Goal: Task Accomplishment & Management: Manage account settings

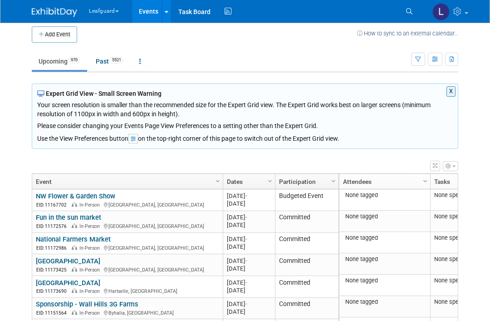
scroll to position [20, 0]
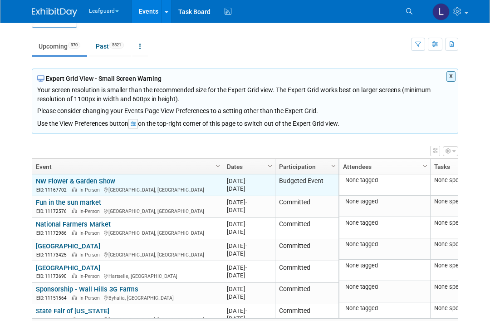
click at [99, 185] on link "NW Flower & Garden Show" at bounding box center [75, 181] width 79 height 8
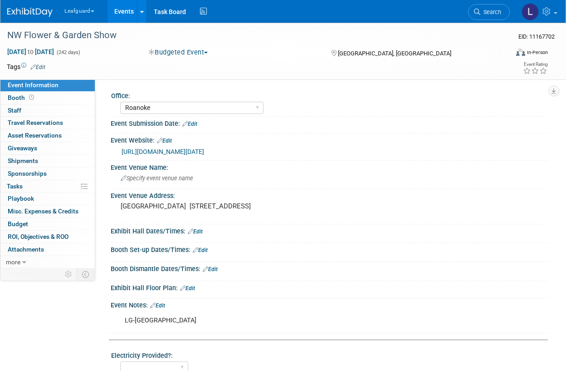
select select "Roanoke"
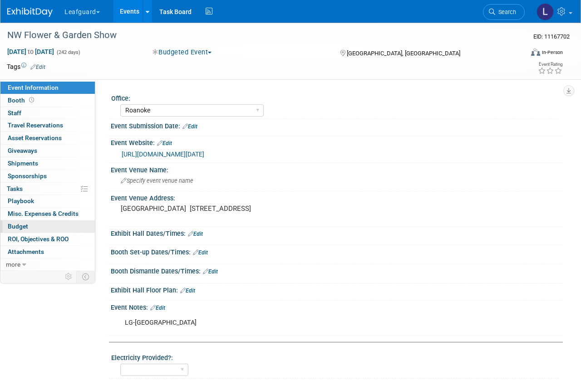
click at [73, 233] on link "Budget" at bounding box center [47, 226] width 94 height 12
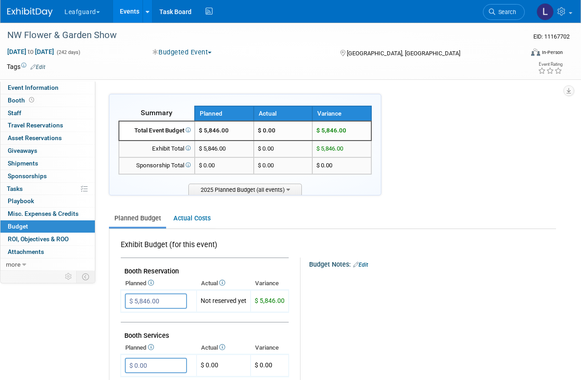
click at [29, 16] on img at bounding box center [29, 12] width 45 height 9
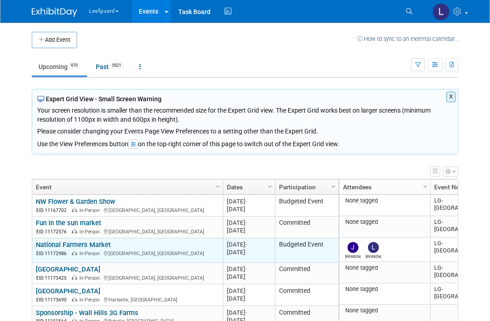
click at [86, 249] on link "National Farmers Market" at bounding box center [73, 244] width 75 height 8
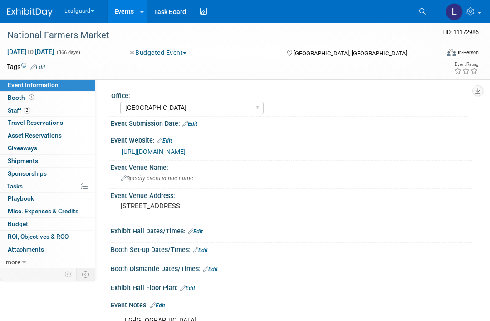
click at [177, 54] on button "Budgeted Event" at bounding box center [159, 52] width 64 height 9
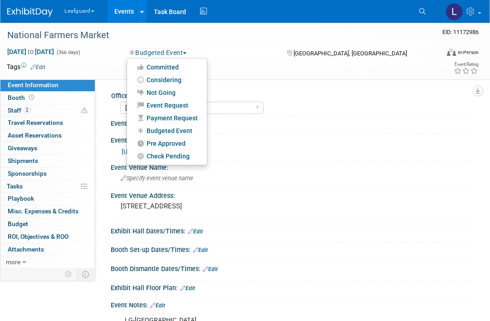
click at [178, 67] on div at bounding box center [245, 160] width 490 height 321
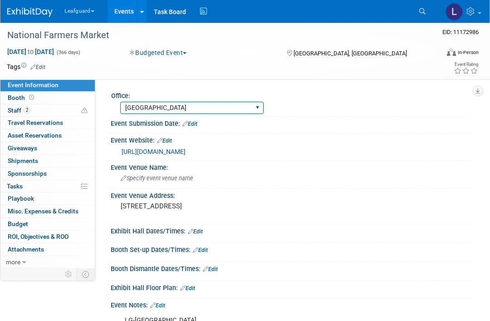
click at [166, 105] on select "Albany Arkansas Austin Birmingham Charlotte Chicago Cleveland Colorado Columbia…" at bounding box center [191, 108] width 143 height 12
select select "[GEOGRAPHIC_DATA]"
click at [177, 107] on select "Albany Arkansas Austin Birmingham Charlotte Chicago Cleveland Colorado Columbia…" at bounding box center [191, 108] width 143 height 12
